Goal: Entertainment & Leisure: Consume media (video, audio)

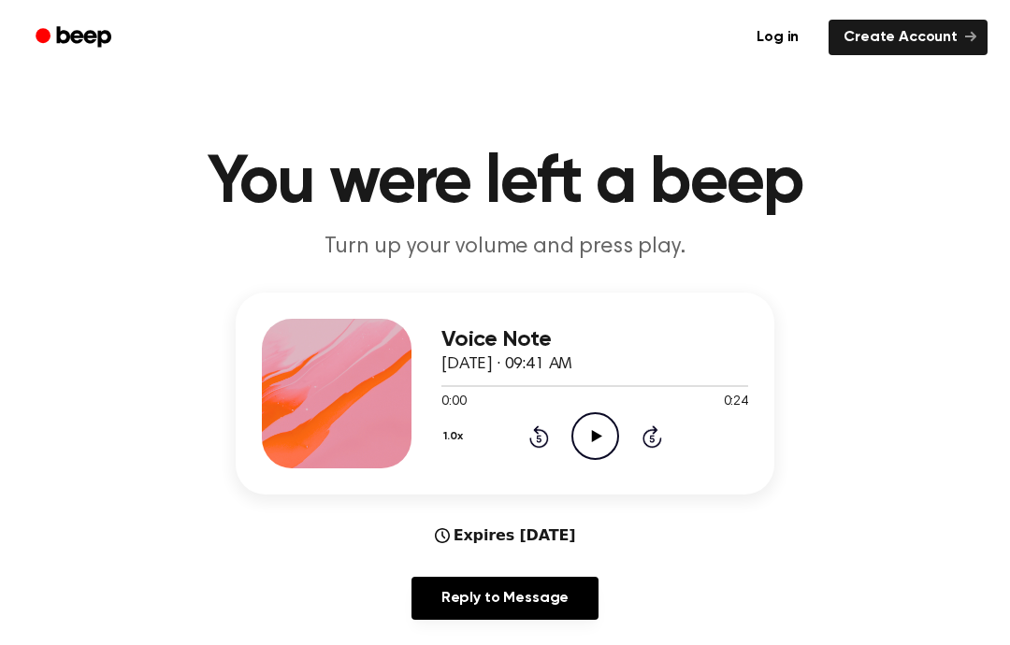
click at [591, 433] on icon "Play Audio" at bounding box center [595, 436] width 48 height 48
click at [540, 434] on icon "Rewind 5 seconds" at bounding box center [538, 437] width 21 height 24
click at [536, 444] on icon "Rewind 5 seconds" at bounding box center [538, 437] width 21 height 24
click at [537, 450] on div "1.0x Rewind 5 seconds Pause Audio Skip 5 seconds" at bounding box center [594, 436] width 307 height 48
click at [545, 446] on icon at bounding box center [539, 436] width 20 height 22
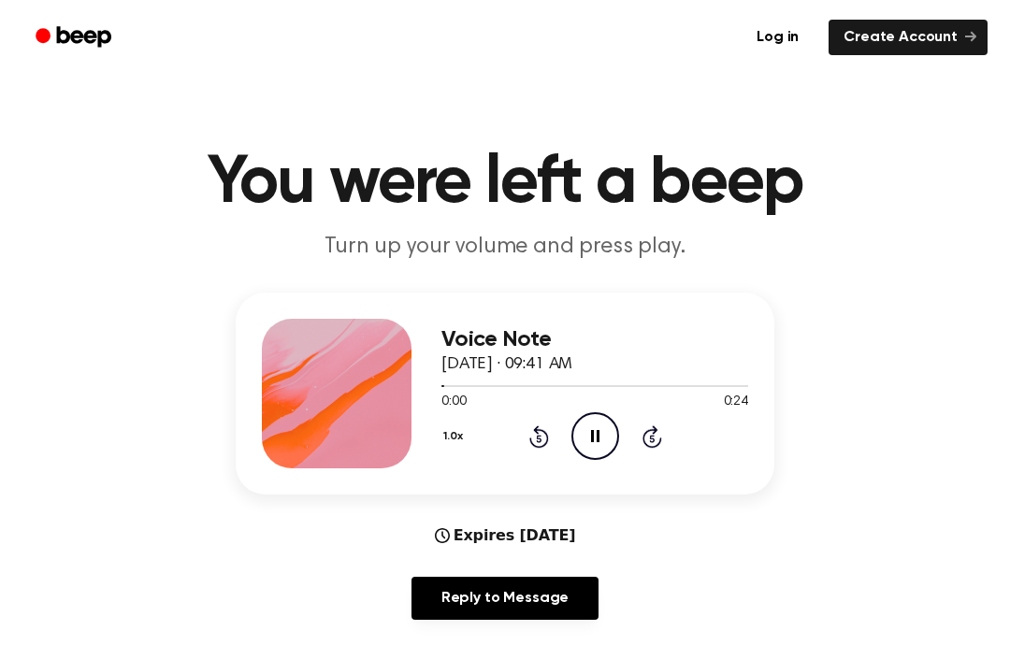
click at [546, 444] on icon at bounding box center [539, 436] width 20 height 22
click at [545, 441] on icon "Rewind 5 seconds" at bounding box center [538, 437] width 21 height 24
click at [544, 436] on icon "Rewind 5 seconds" at bounding box center [538, 437] width 21 height 24
click at [545, 432] on icon at bounding box center [539, 436] width 20 height 22
click at [608, 436] on icon "Pause Audio" at bounding box center [595, 436] width 48 height 48
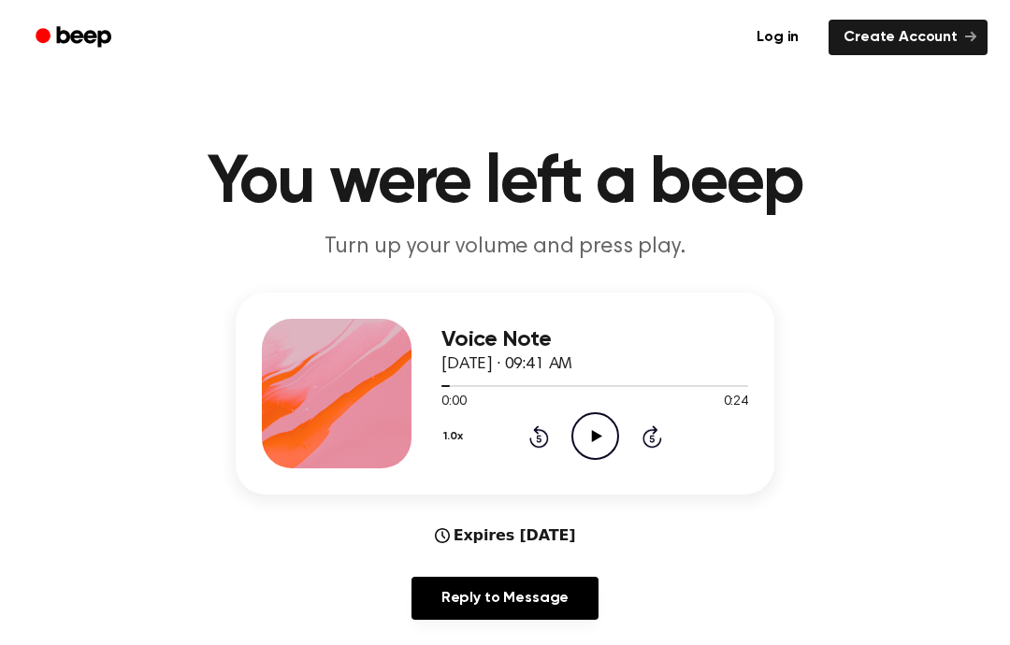
click at [586, 452] on icon "Play Audio" at bounding box center [595, 436] width 48 height 48
click at [590, 439] on icon "Play Audio" at bounding box center [595, 436] width 48 height 48
click at [590, 439] on icon "Pause Audio" at bounding box center [595, 436] width 48 height 48
click at [593, 444] on icon "Play Audio" at bounding box center [595, 436] width 48 height 48
click at [598, 445] on icon "Pause Audio" at bounding box center [595, 436] width 48 height 48
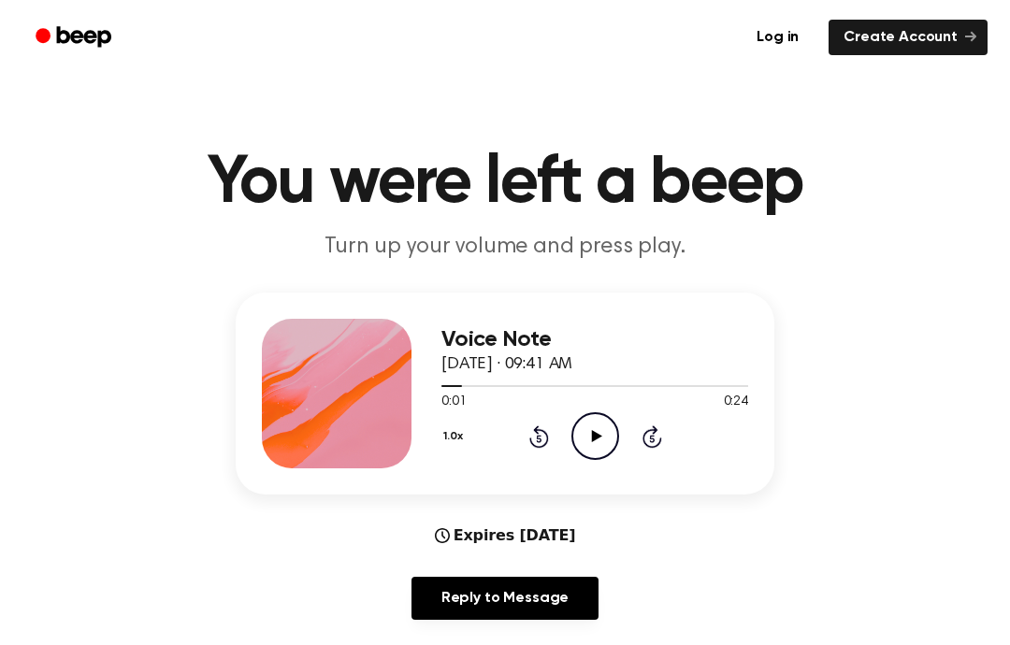
click at [604, 454] on icon "Play Audio" at bounding box center [595, 436] width 48 height 48
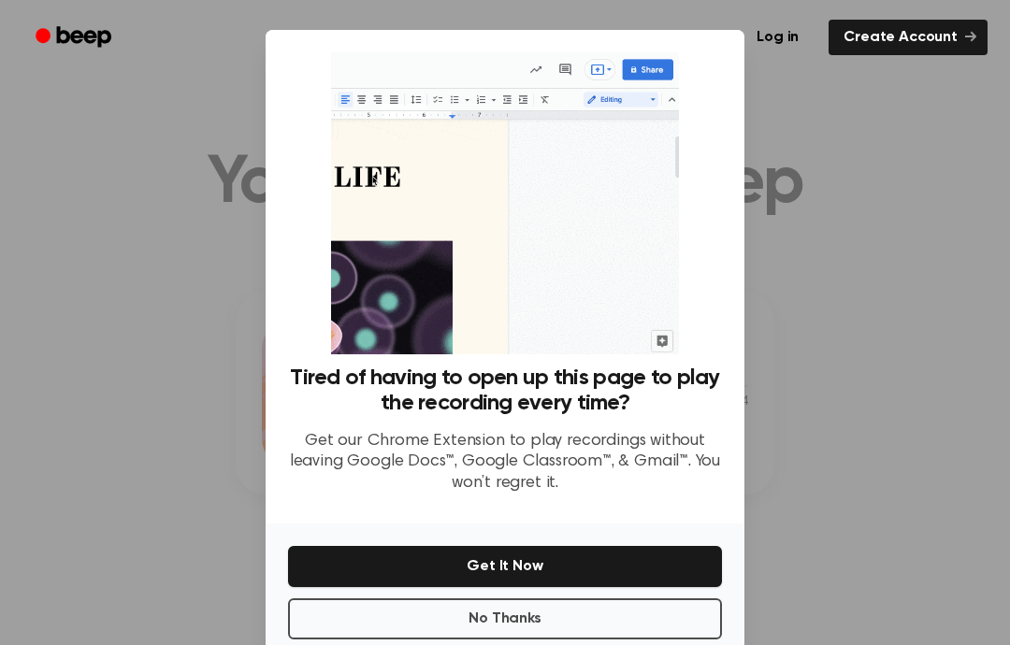
click at [1007, 265] on div at bounding box center [505, 322] width 1010 height 645
click at [583, 572] on button "Get It Now" at bounding box center [505, 566] width 434 height 41
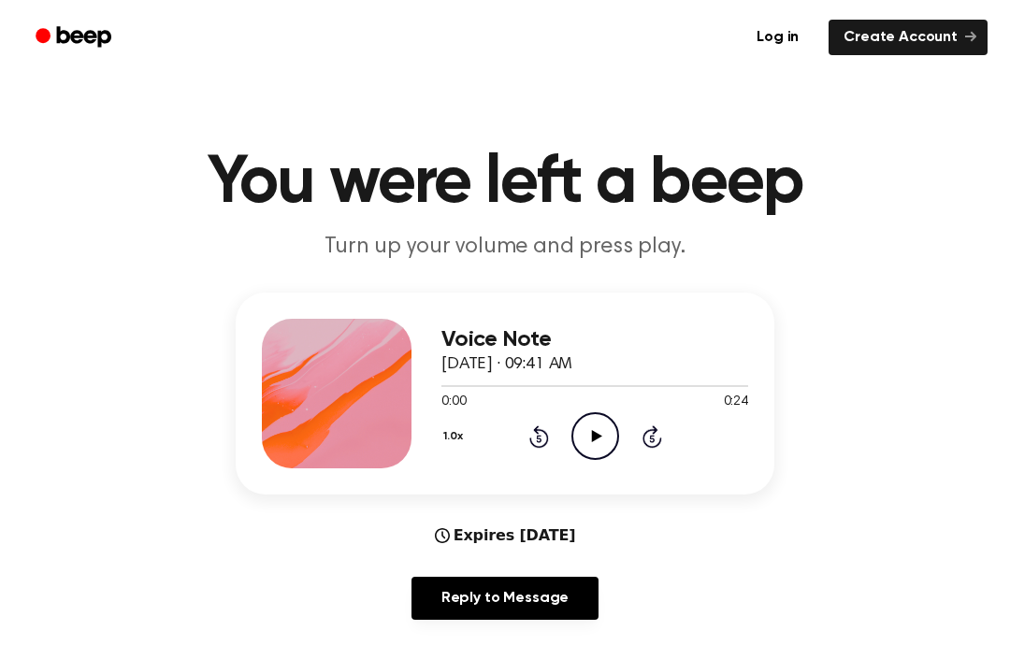
click at [598, 432] on icon "Play Audio" at bounding box center [595, 436] width 48 height 48
click at [531, 433] on icon "Rewind 5 seconds" at bounding box center [538, 437] width 21 height 24
click at [538, 439] on icon at bounding box center [538, 438] width 5 height 7
click at [554, 437] on div "1.0x Rewind 5 seconds Play Audio Skip 5 seconds" at bounding box center [594, 436] width 307 height 48
click at [577, 438] on icon "Play Audio" at bounding box center [595, 436] width 48 height 48
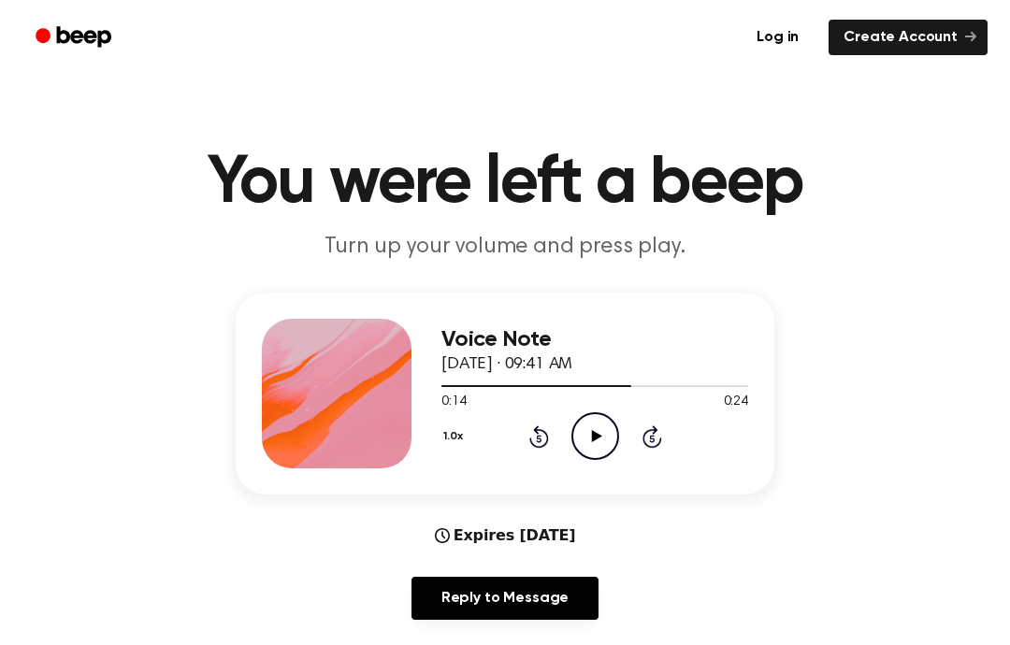
click at [538, 438] on icon at bounding box center [538, 438] width 5 height 7
click at [536, 442] on icon "Rewind 5 seconds" at bounding box center [538, 437] width 21 height 24
click at [542, 450] on div "1.0x Rewind 5 seconds Play Audio Skip 5 seconds" at bounding box center [594, 436] width 307 height 48
click at [540, 452] on div "1.0x Rewind 5 seconds Play Audio Skip 5 seconds" at bounding box center [594, 436] width 307 height 48
click at [548, 445] on icon "Rewind 5 seconds" at bounding box center [538, 437] width 21 height 24
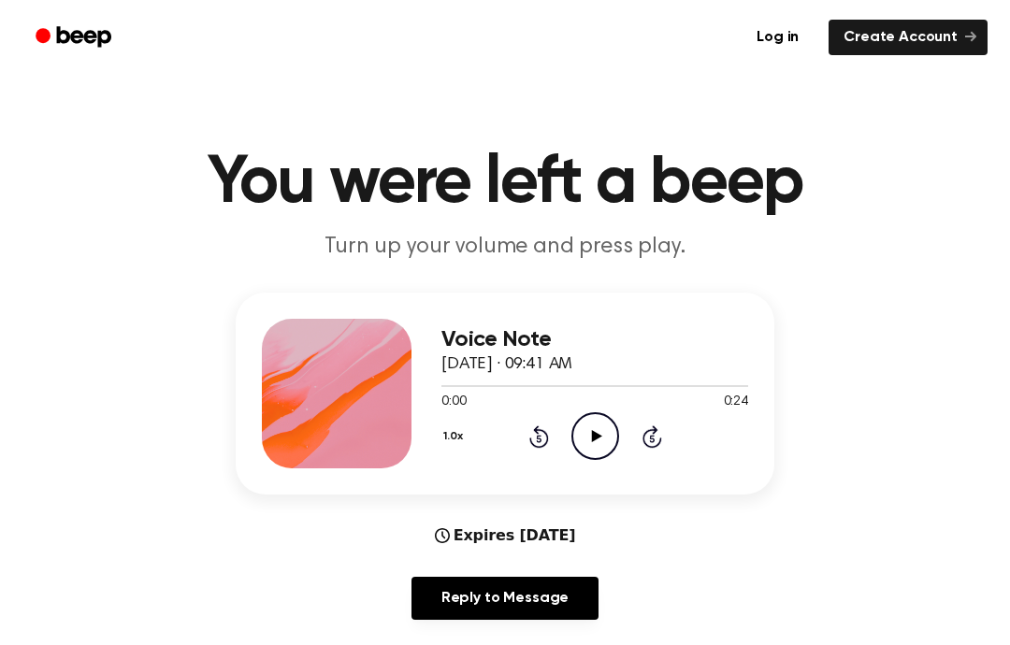
click at [540, 441] on icon "Rewind 5 seconds" at bounding box center [538, 437] width 21 height 24
click at [548, 434] on icon "Rewind 5 seconds" at bounding box center [538, 437] width 21 height 24
click at [597, 435] on icon at bounding box center [596, 436] width 10 height 12
click at [546, 434] on icon at bounding box center [539, 436] width 20 height 22
click at [545, 433] on icon at bounding box center [539, 436] width 20 height 22
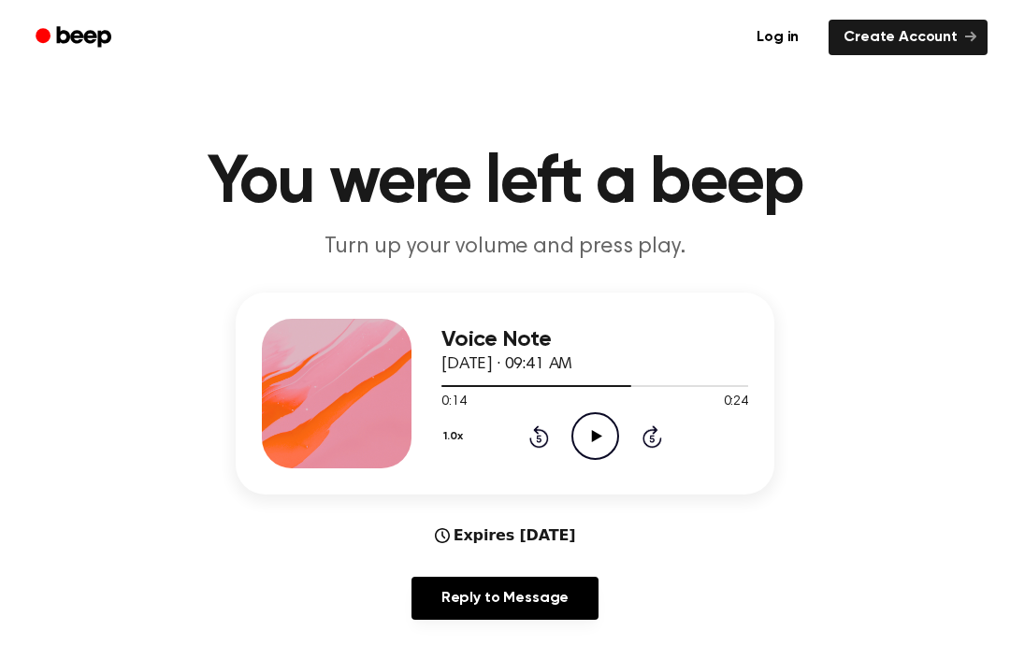
click at [541, 425] on icon "Rewind 5 seconds" at bounding box center [538, 437] width 21 height 24
click at [542, 440] on icon "Rewind 5 seconds" at bounding box center [538, 437] width 21 height 24
click at [539, 444] on icon "Rewind 5 seconds" at bounding box center [538, 437] width 21 height 24
click at [533, 462] on div "Voice Note October 4, 2024 · 09:41 AM 0:00 0:24 Your browser does not support t…" at bounding box center [594, 394] width 307 height 150
click at [541, 460] on div "Voice Note October 4, 2024 · 09:41 AM 0:00 0:24 Your browser does not support t…" at bounding box center [594, 394] width 307 height 150
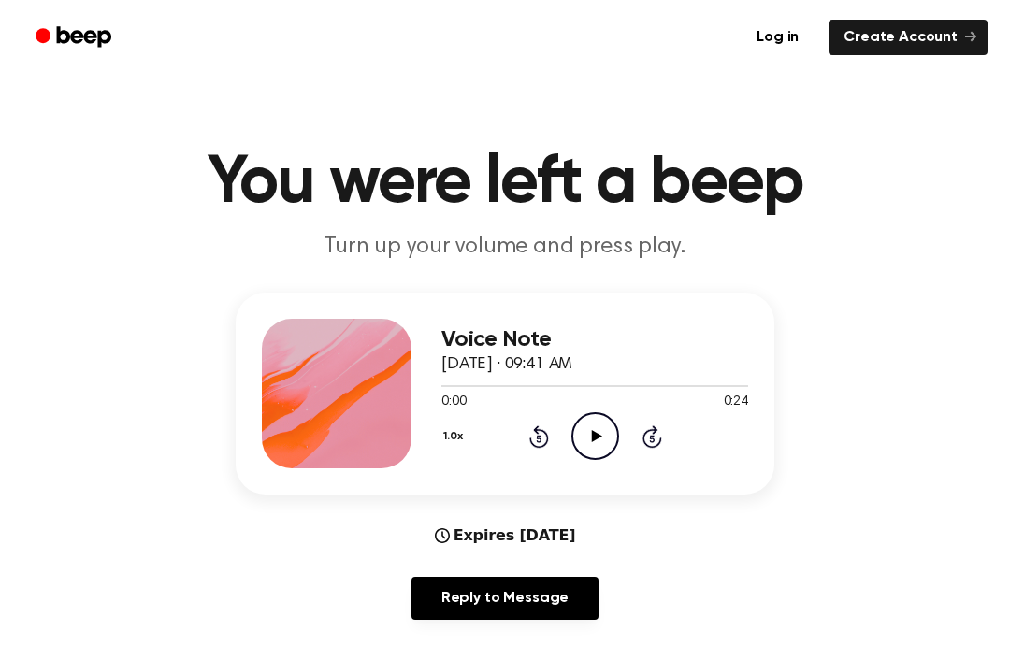
click at [597, 434] on icon at bounding box center [596, 436] width 10 height 12
